Goal: Transaction & Acquisition: Book appointment/travel/reservation

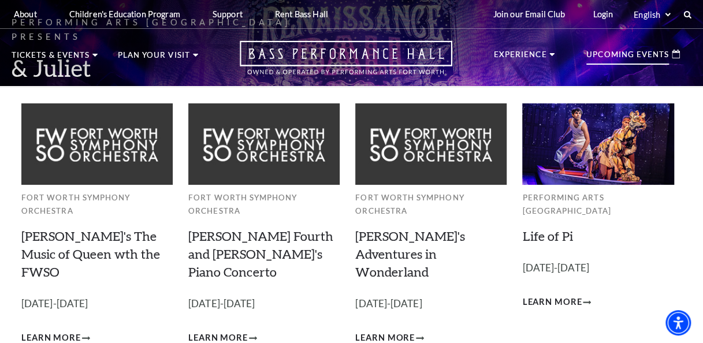
click at [640, 60] on p "Upcoming Events" at bounding box center [627, 58] width 83 height 14
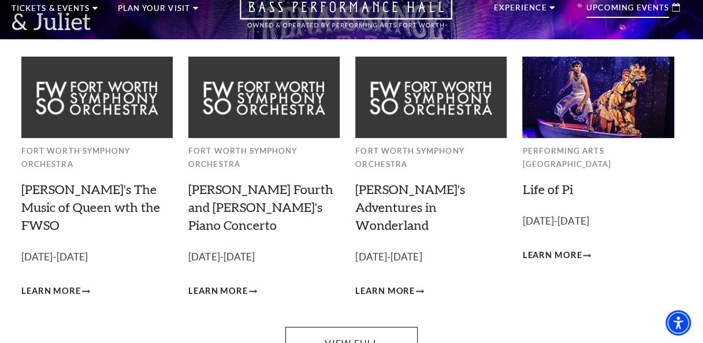
scroll to position [58, 0]
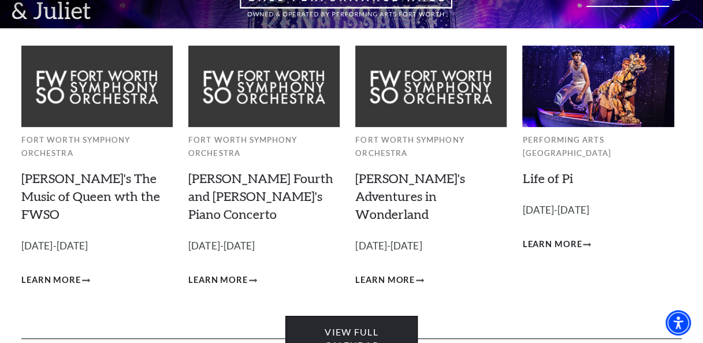
click at [341, 326] on link "View Full Calendar" at bounding box center [351, 339] width 132 height 46
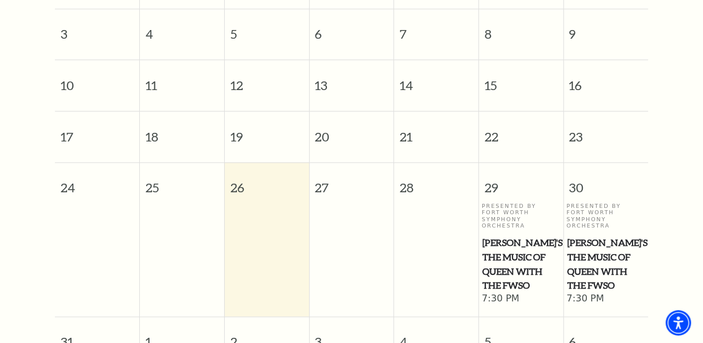
scroll to position [386, 0]
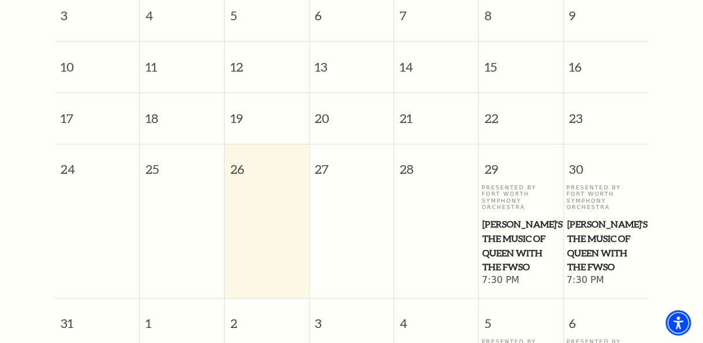
click at [507, 241] on span "Windborne's The Music of Queen with the FWSO" at bounding box center [520, 245] width 77 height 57
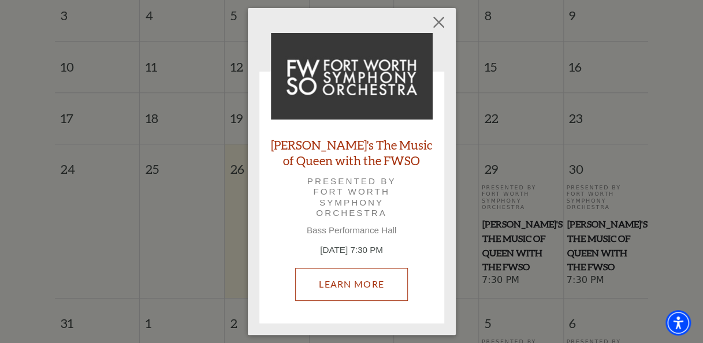
click at [364, 279] on link "Learn More" at bounding box center [351, 284] width 113 height 32
